Goal: Navigation & Orientation: Go to known website

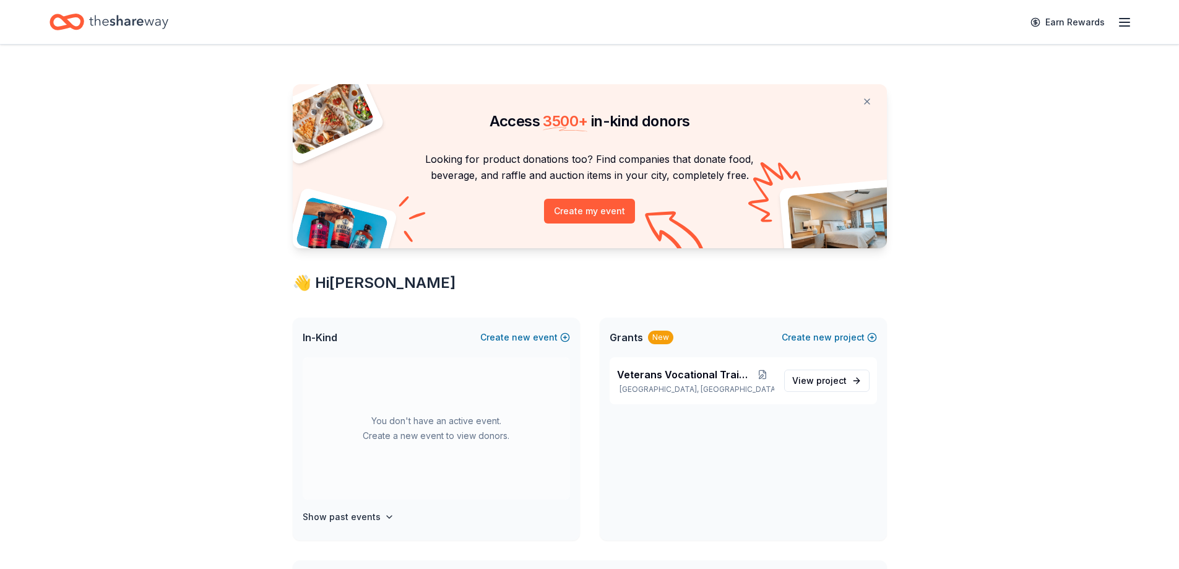
click at [74, 17] on icon "Home" at bounding box center [72, 21] width 19 height 12
